Goal: Task Accomplishment & Management: Use online tool/utility

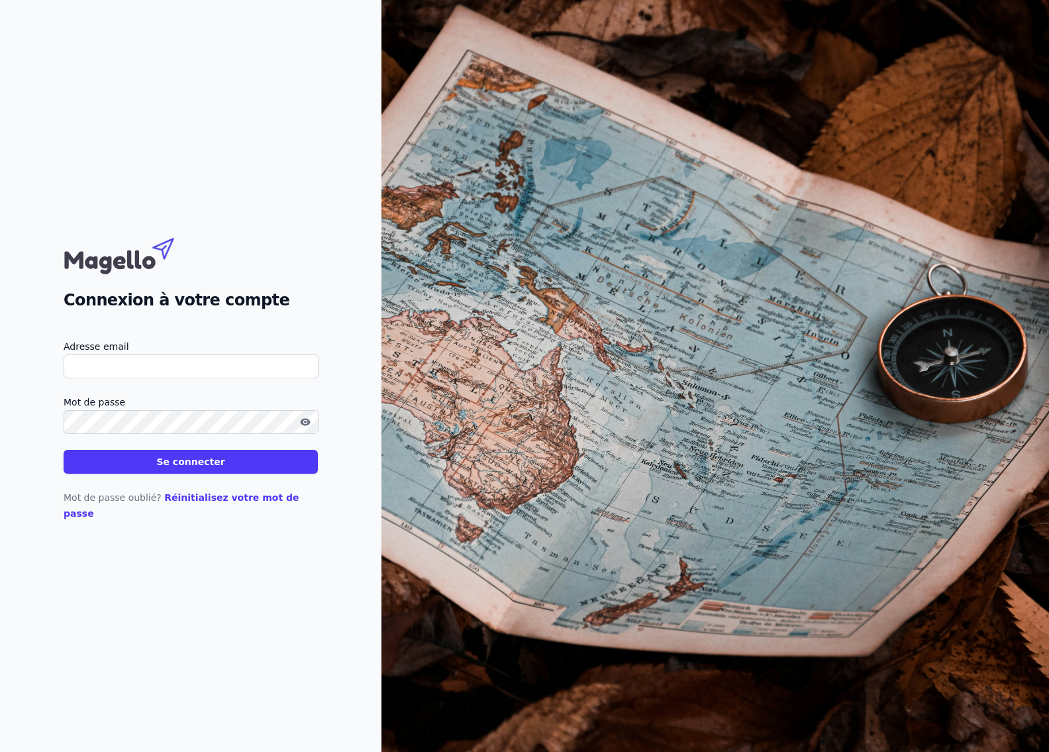
click at [111, 373] on input "Adresse email" at bounding box center [191, 366] width 255 height 24
click at [307, 425] on icon "button" at bounding box center [305, 421] width 10 height 7
click at [198, 467] on button "Se connecter" at bounding box center [191, 462] width 254 height 24
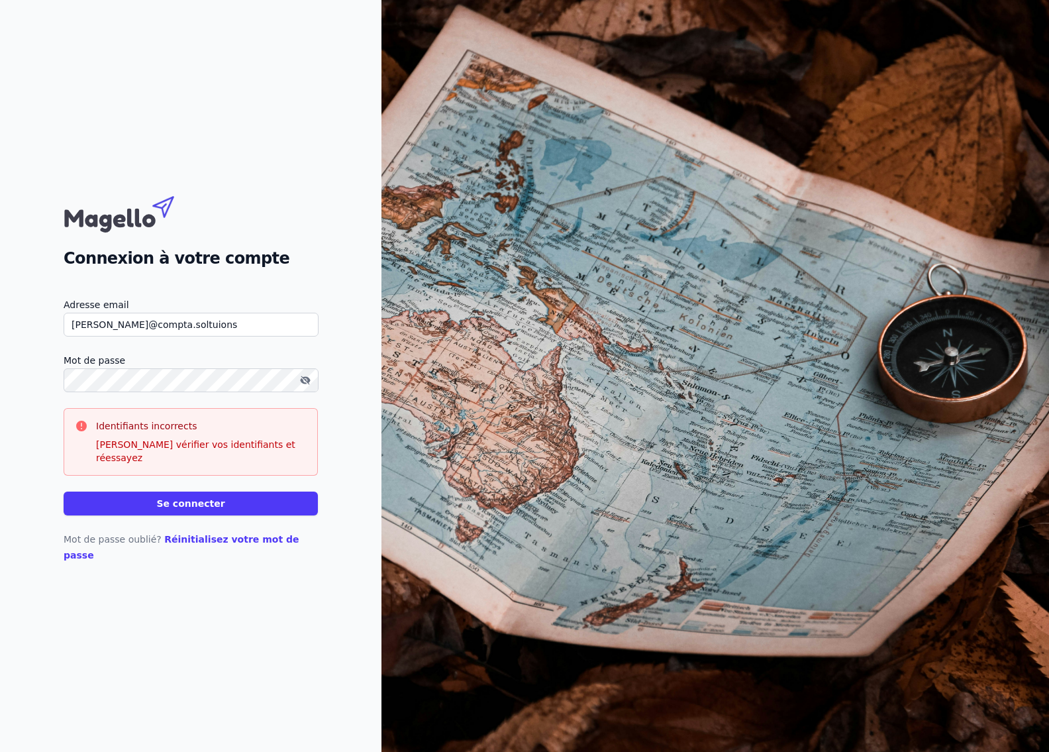
click at [201, 336] on input "[PERSON_NAME]@compta.soltuions" at bounding box center [191, 325] width 255 height 24
type input "[PERSON_NAME][EMAIL_ADDRESS][DOMAIN_NAME]"
click at [64, 491] on button "Se connecter" at bounding box center [191, 503] width 254 height 24
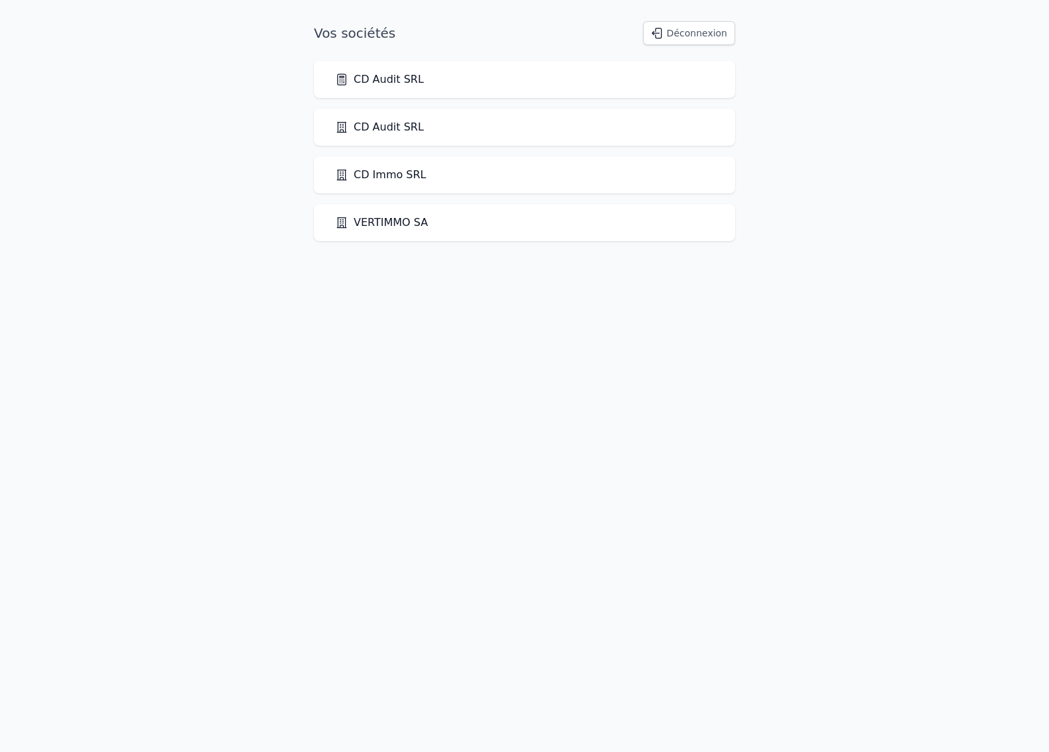
click at [392, 80] on link "CD Audit SRL" at bounding box center [379, 80] width 89 height 16
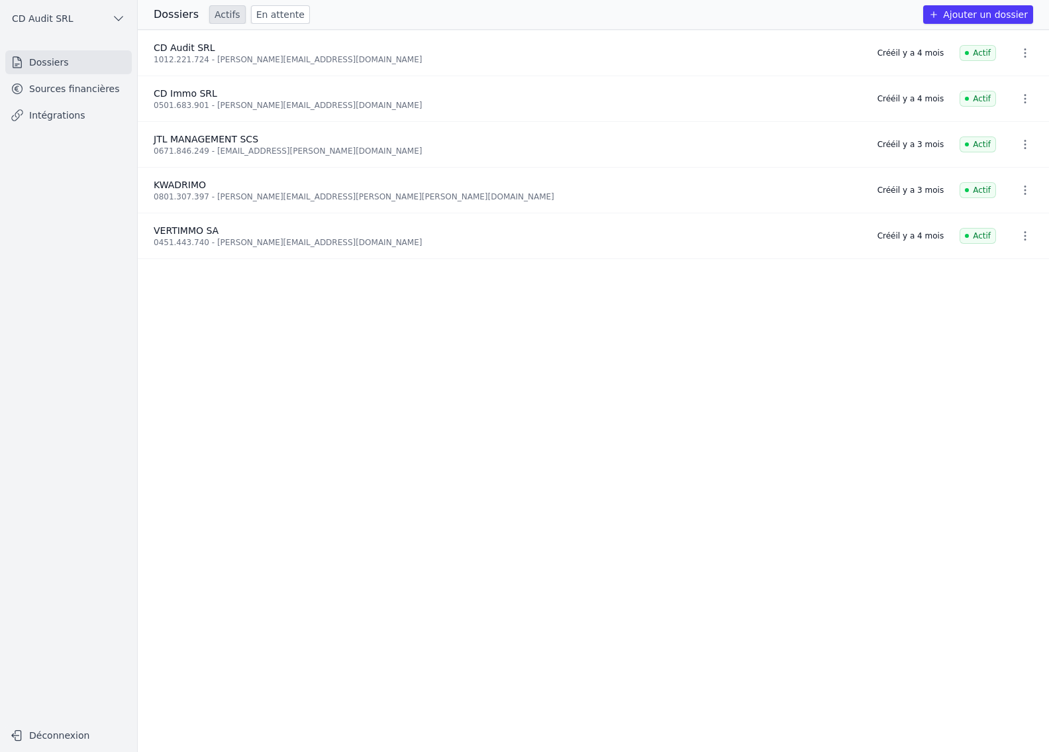
click at [58, 110] on link "Intégrations" at bounding box center [68, 115] width 126 height 24
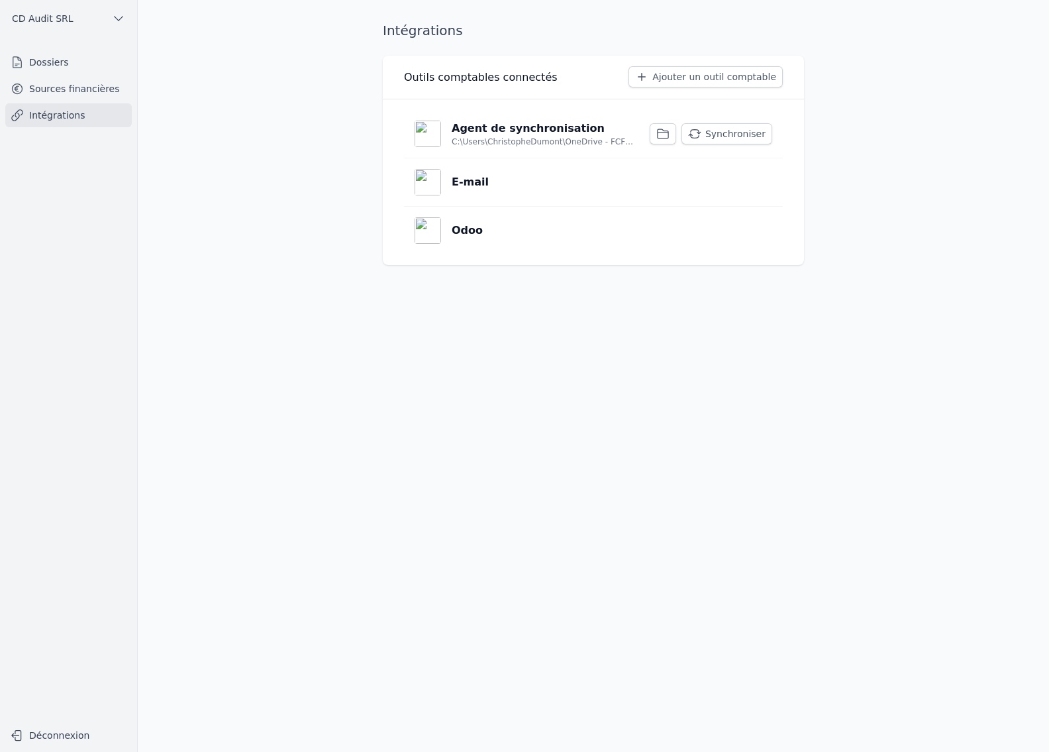
click at [740, 137] on button "Synchroniser" at bounding box center [726, 133] width 91 height 21
